Goal: Task Accomplishment & Management: Manage account settings

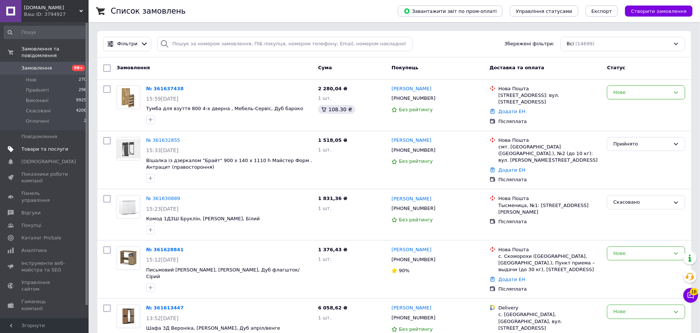
click at [39, 146] on span "Товари та послуги" at bounding box center [44, 149] width 47 height 7
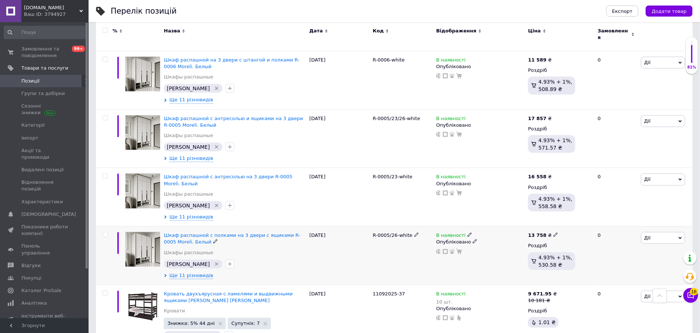
scroll to position [166, 0]
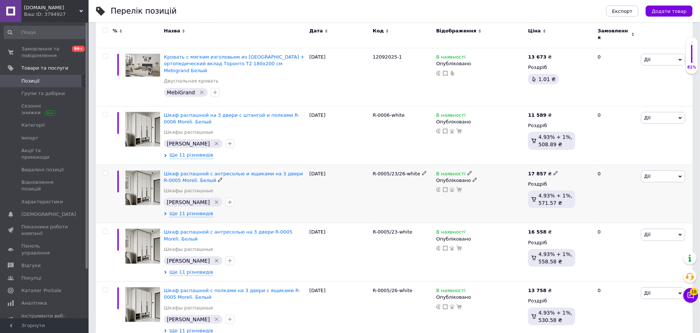
click at [183, 171] on div "Шкаф распашной с антресолью и ящиками на 3 двери R-0005 Moreli. Белый" at bounding box center [235, 177] width 142 height 13
click at [180, 171] on span "Шкаф распашной с антресолью и ящиками на 3 двери R-0005 Moreli. Белый" at bounding box center [233, 177] width 139 height 12
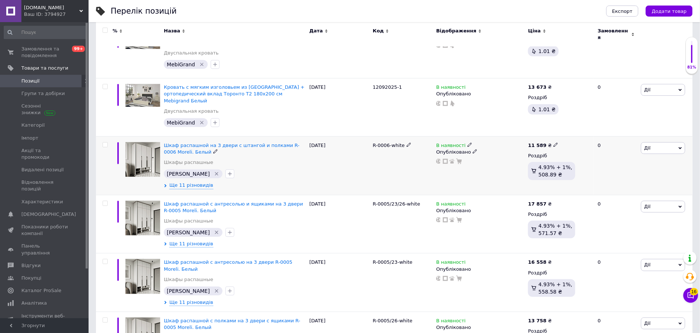
scroll to position [166, 0]
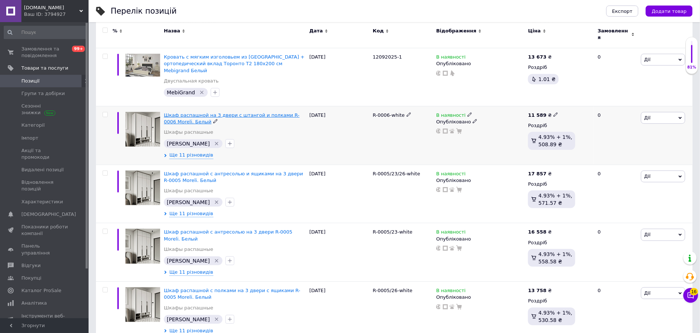
click at [180, 112] on span "Шкаф распашной на 3 двери с штангой и полками R-0006 Moreli. Белый" at bounding box center [232, 118] width 136 height 12
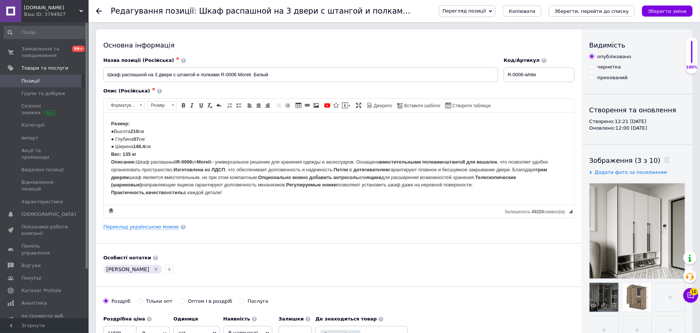
click at [598, 294] on div at bounding box center [603, 297] width 29 height 29
click at [595, 304] on icon at bounding box center [594, 306] width 6 height 6
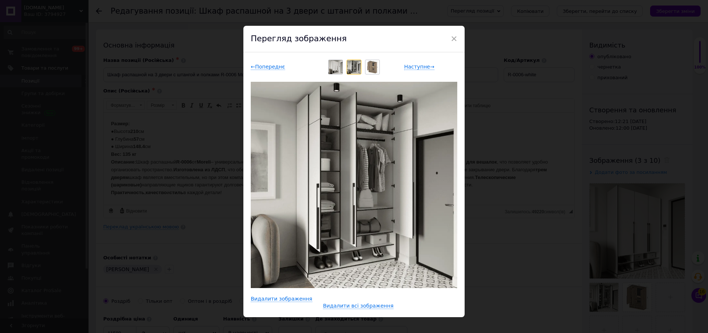
click at [519, 253] on div "× Перегляд зображення ← Попереднє Наступне → Видалити зображення Видалити всі з…" at bounding box center [354, 166] width 708 height 333
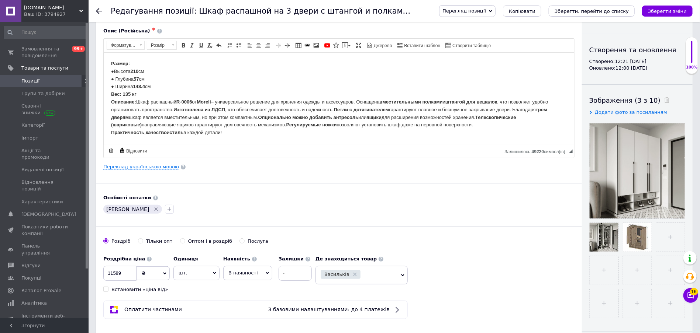
scroll to position [111, 0]
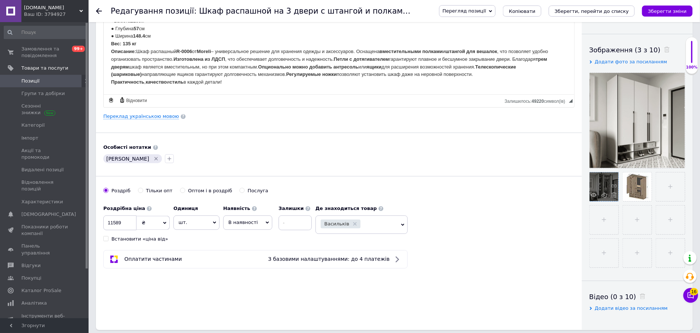
click at [603, 181] on div at bounding box center [603, 187] width 29 height 29
click at [594, 192] on icon at bounding box center [594, 195] width 6 height 6
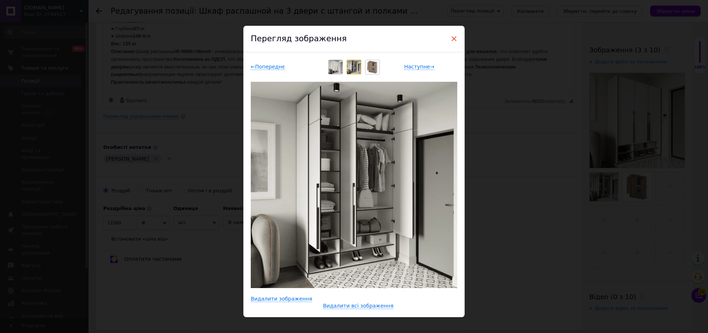
click at [454, 37] on span "×" at bounding box center [454, 38] width 7 height 13
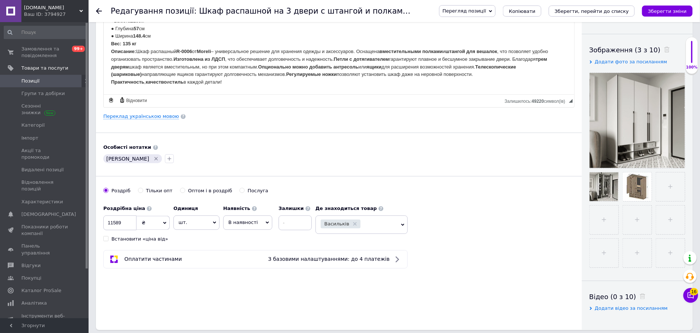
click at [28, 81] on span "Позиції" at bounding box center [30, 81] width 18 height 7
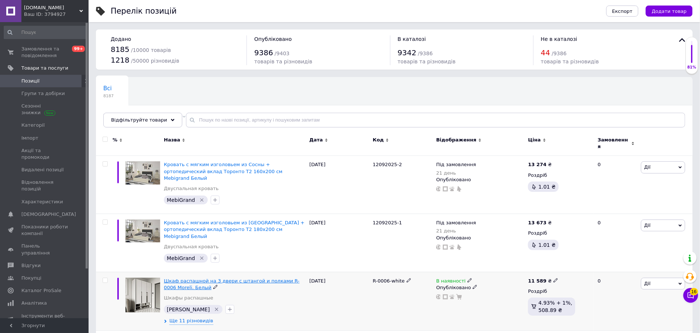
click at [178, 278] on span "Шкаф распашной на 3 двери с штангой и полками R-0006 Moreli. Белый" at bounding box center [232, 284] width 136 height 12
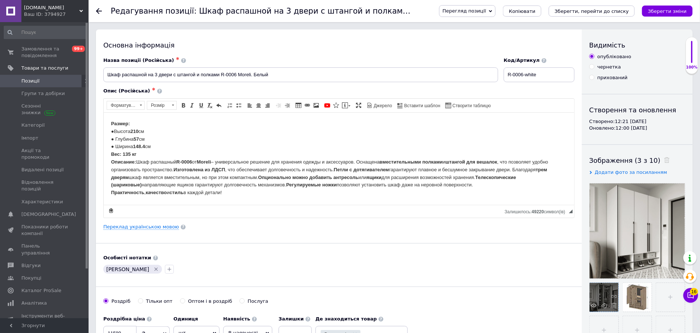
click at [602, 296] on div at bounding box center [603, 297] width 29 height 29
click at [594, 305] on icon at bounding box center [594, 306] width 6 height 6
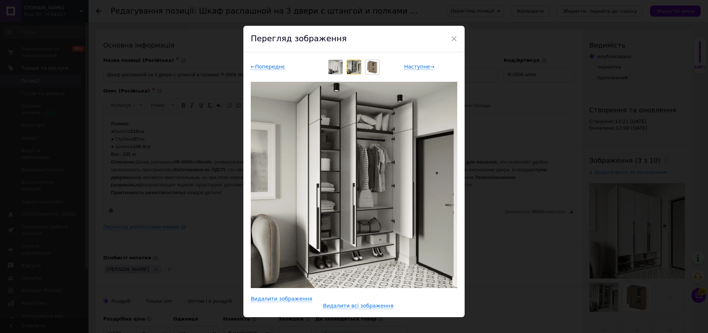
click at [347, 69] on img at bounding box center [354, 67] width 14 height 14
click at [451, 37] on span "×" at bounding box center [454, 38] width 7 height 13
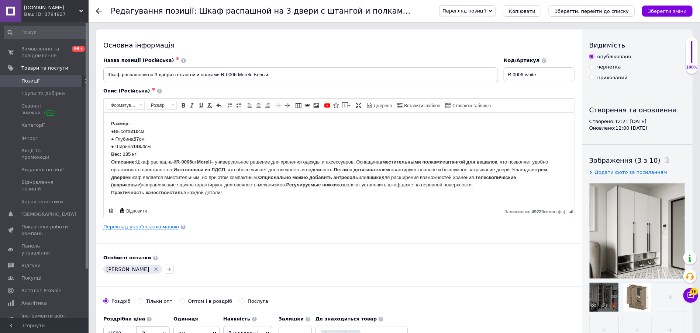
click at [615, 305] on icon at bounding box center [614, 306] width 6 height 6
click at [629, 298] on input "file" at bounding box center [636, 297] width 29 height 29
type input "C:\fakepath\112.webp"
click at [664, 8] on icon "Зберегти зміни" at bounding box center [667, 11] width 39 height 6
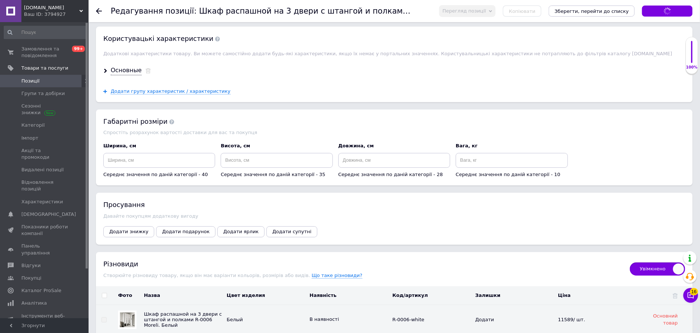
scroll to position [1106, 0]
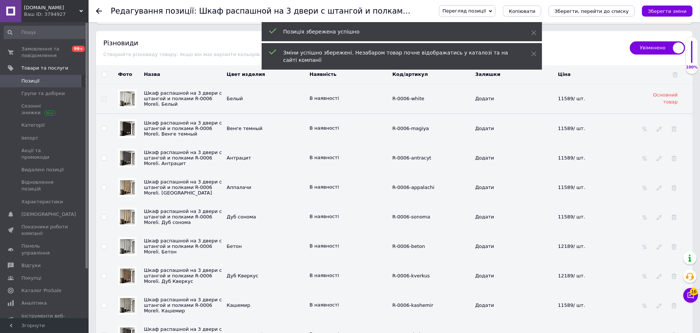
click at [128, 121] on img at bounding box center [127, 128] width 15 height 15
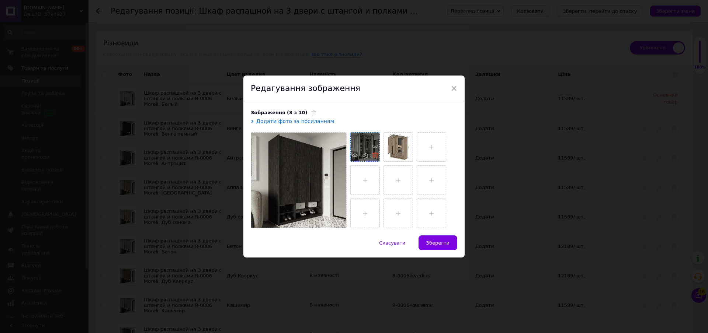
click at [375, 157] on icon at bounding box center [375, 156] width 6 height 6
click at [393, 149] on input "file" at bounding box center [398, 147] width 29 height 29
type input "C:\fakepath\112.webp"
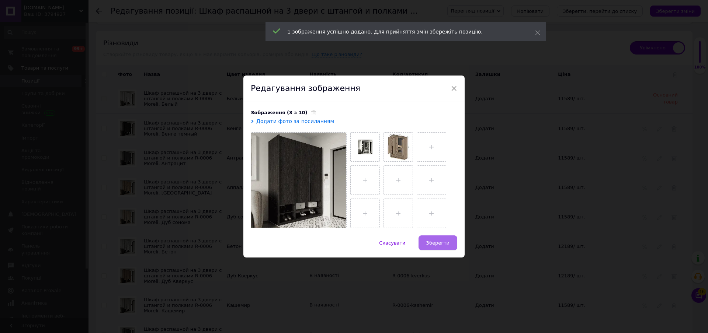
click at [438, 243] on span "Зберегти" at bounding box center [437, 243] width 23 height 6
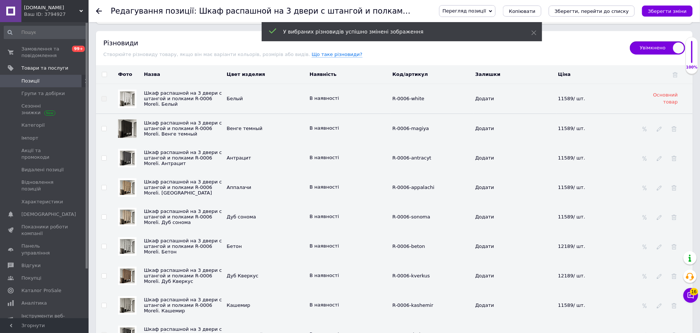
click at [124, 151] on img at bounding box center [127, 158] width 15 height 15
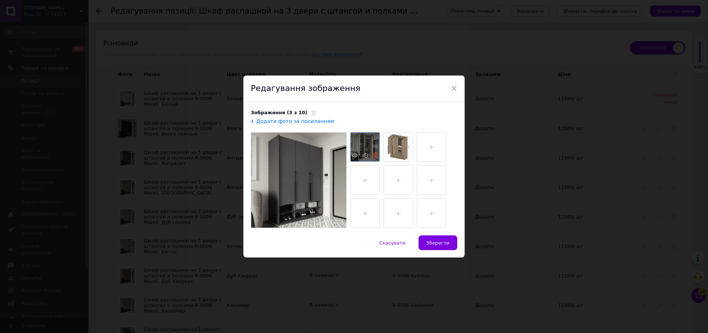
click at [375, 157] on icon at bounding box center [375, 156] width 6 height 6
click at [390, 149] on input "file" at bounding box center [398, 147] width 29 height 29
type input "C:\fakepath\112.webp"
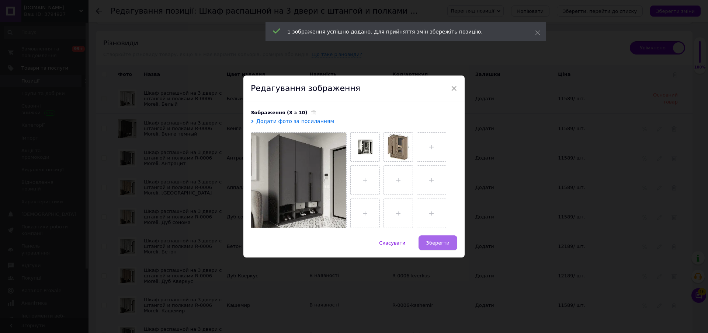
click at [436, 243] on span "Зберегти" at bounding box center [437, 243] width 23 height 6
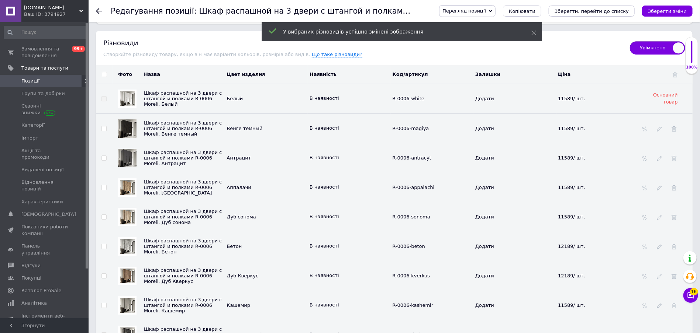
click at [125, 180] on img at bounding box center [127, 187] width 15 height 15
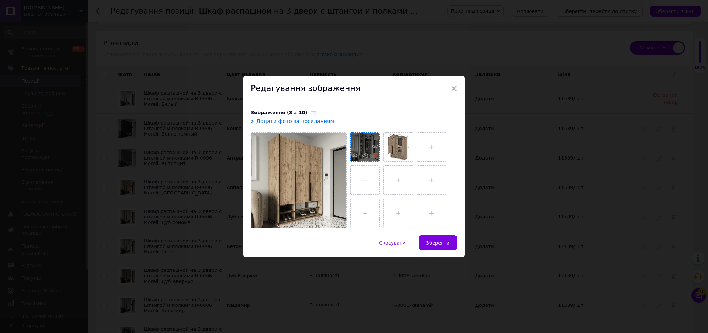
click at [374, 156] on icon at bounding box center [375, 156] width 6 height 6
click at [388, 150] on input "file" at bounding box center [398, 147] width 29 height 29
type input "C:\fakepath\112.webp"
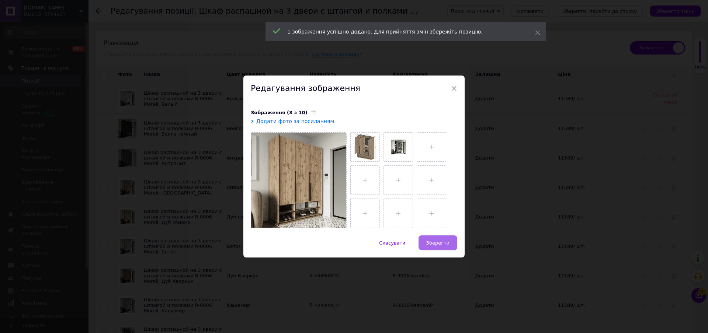
click at [431, 241] on span "Зберегти" at bounding box center [437, 243] width 23 height 6
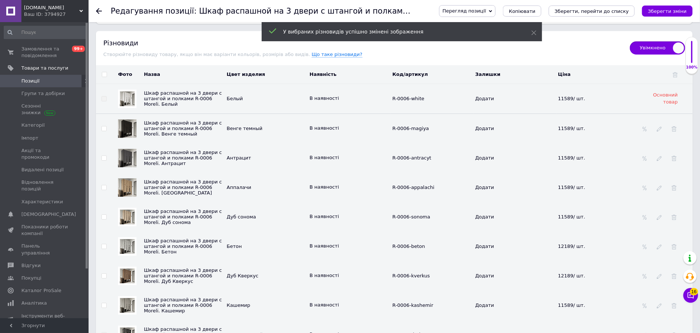
click at [125, 153] on img at bounding box center [127, 158] width 18 height 18
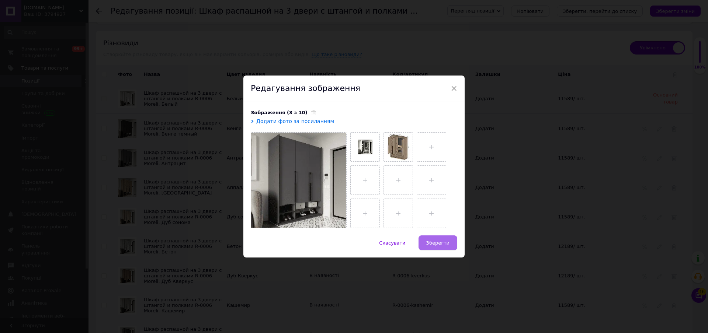
click at [447, 237] on button "Зберегти" at bounding box center [438, 243] width 39 height 15
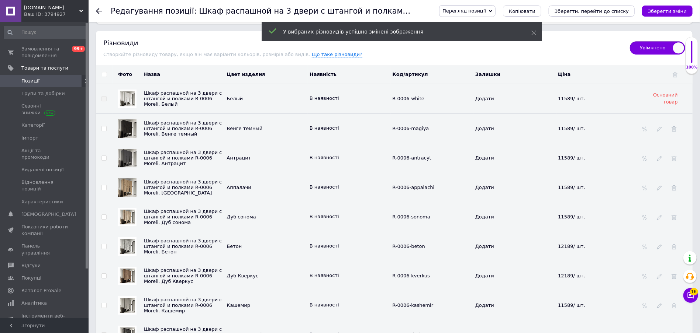
click at [129, 178] on img at bounding box center [127, 187] width 18 height 18
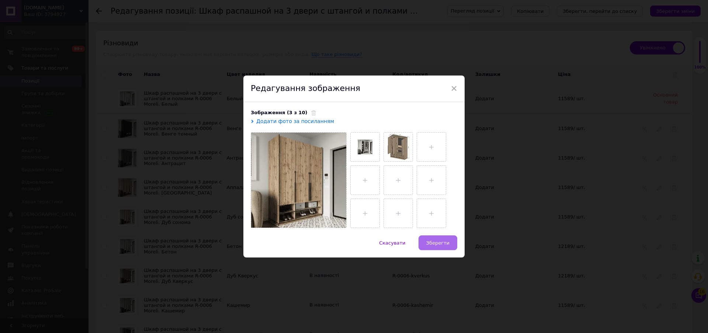
click at [441, 245] on span "Зберегти" at bounding box center [437, 243] width 23 height 6
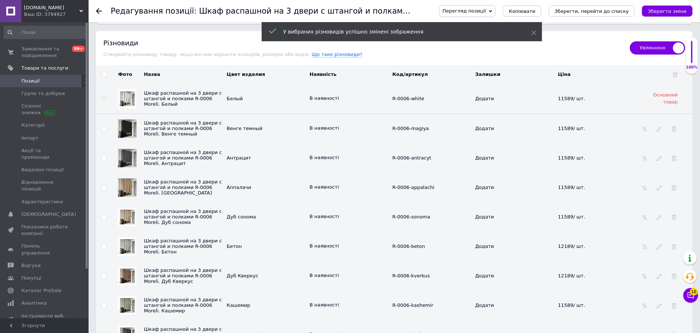
click at [128, 210] on img at bounding box center [127, 217] width 15 height 15
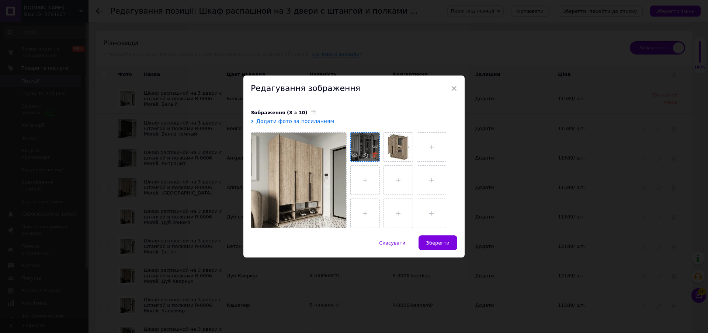
click at [372, 156] on use at bounding box center [375, 156] width 6 height 6
click at [387, 147] on input "file" at bounding box center [398, 147] width 29 height 29
type input "C:\fakepath\112.webp"
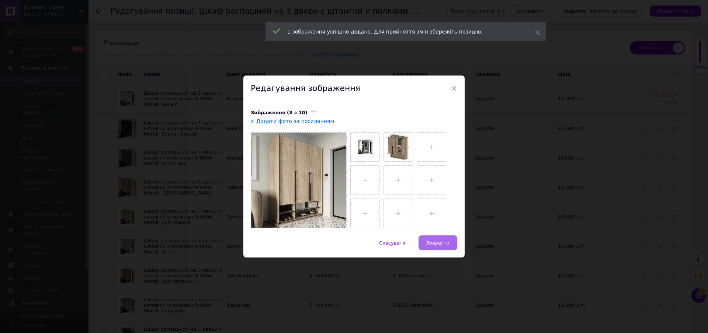
click at [431, 242] on span "Зберегти" at bounding box center [437, 243] width 23 height 6
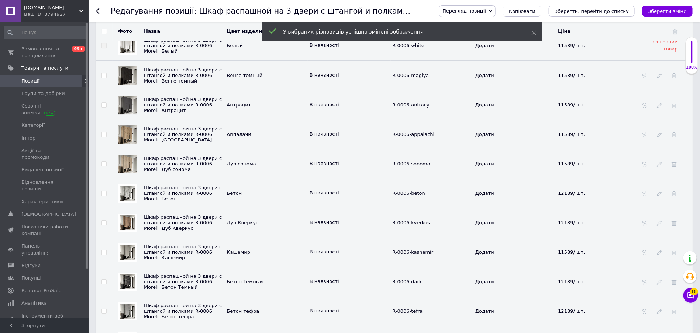
scroll to position [1162, 0]
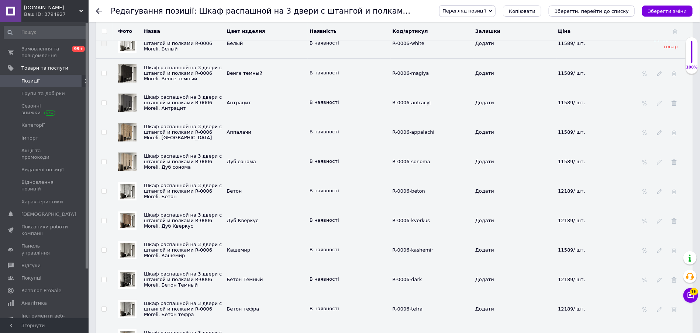
click at [127, 184] on img at bounding box center [127, 191] width 15 height 15
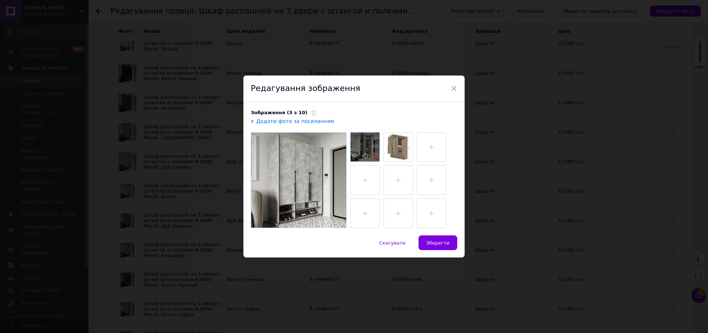
click at [372, 156] on use at bounding box center [375, 156] width 6 height 6
click at [402, 146] on input "file" at bounding box center [398, 147] width 29 height 29
type input "C:\fakepath\112.webp"
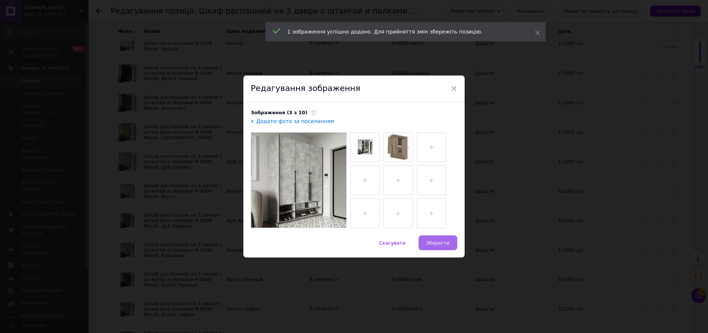
click at [431, 242] on span "Зберегти" at bounding box center [437, 243] width 23 height 6
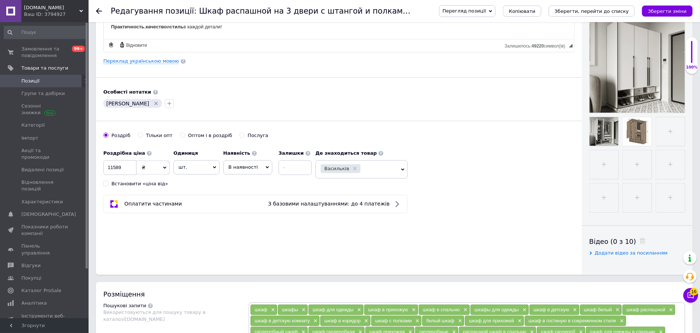
scroll to position [55, 0]
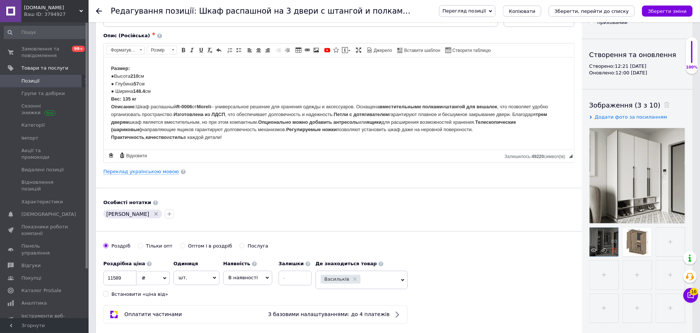
click at [615, 250] on use at bounding box center [614, 251] width 6 height 6
click at [636, 246] on input "file" at bounding box center [636, 242] width 29 height 29
type input "C:\fakepath\112.webp"
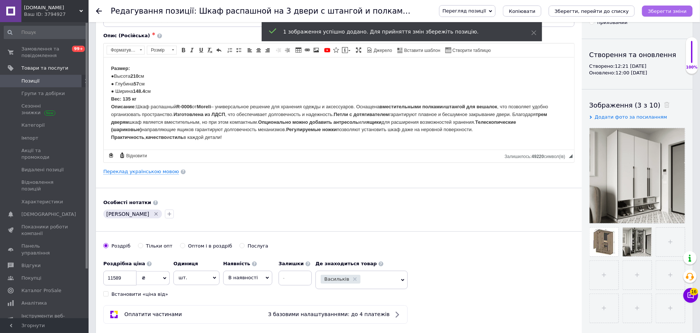
click at [668, 11] on icon "Зберегти зміни" at bounding box center [667, 11] width 39 height 6
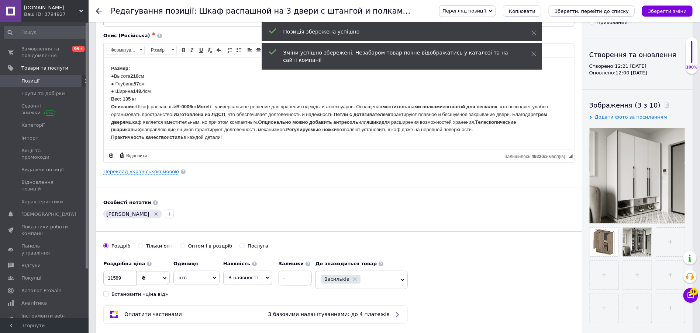
click at [33, 82] on span "Позиції" at bounding box center [30, 81] width 18 height 7
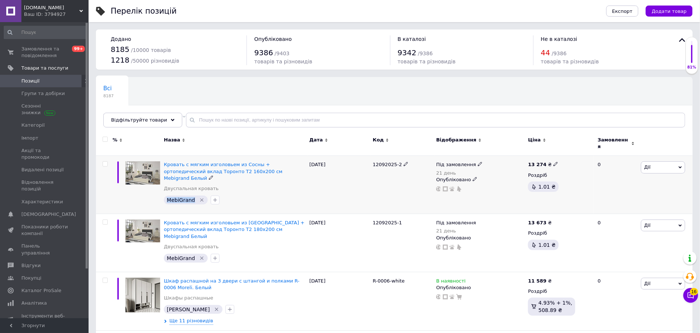
drag, startPoint x: 166, startPoint y: 189, endPoint x: 191, endPoint y: 192, distance: 25.3
click at [191, 196] on div "MebiGrand" at bounding box center [186, 200] width 44 height 9
copy span "MebiGrand"
click at [438, 187] on icon at bounding box center [438, 189] width 5 height 5
click at [197, 163] on span "Кровать с мягким изголовьем из Сосны + ортопедический вклад Торонто Т2 160x200 …" at bounding box center [223, 171] width 118 height 19
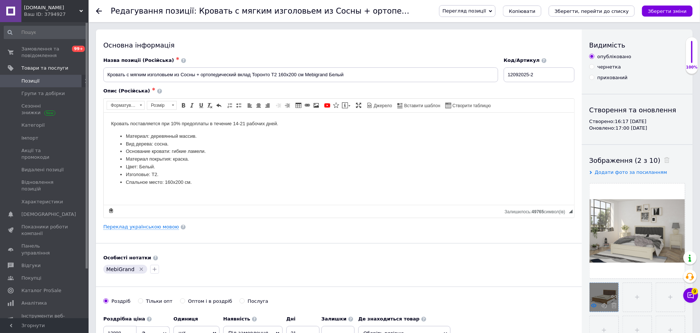
click at [593, 307] on use at bounding box center [594, 306] width 6 height 4
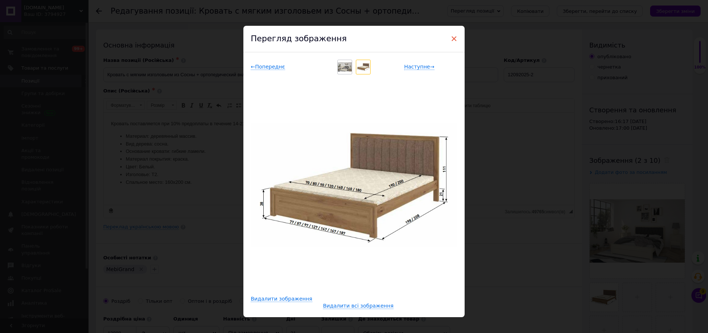
click at [451, 38] on span "×" at bounding box center [454, 38] width 7 height 13
